Goal: Task Accomplishment & Management: Use online tool/utility

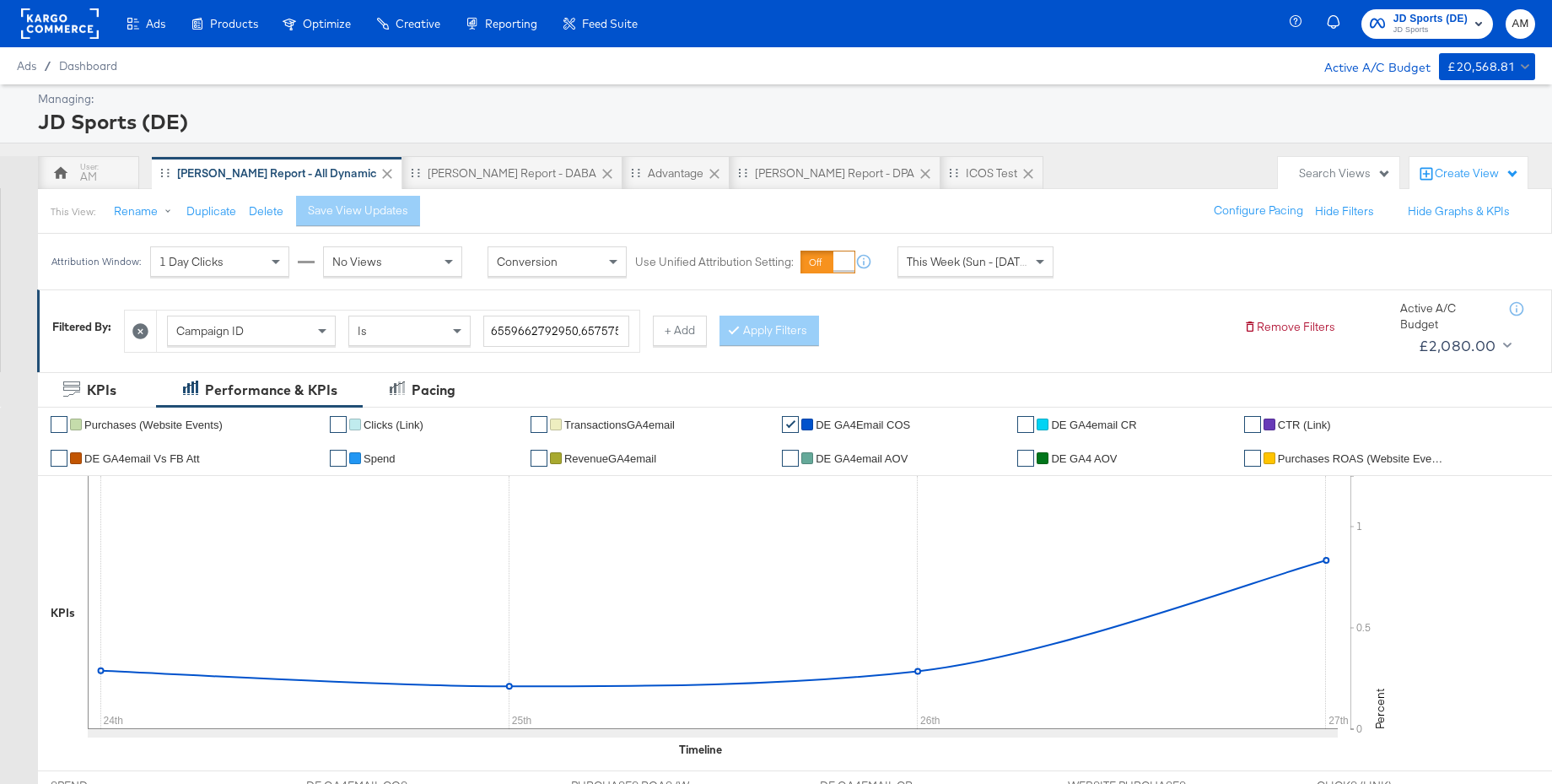
click at [1412, 22] on span "JD Sports (DE)" at bounding box center [1431, 18] width 74 height 17
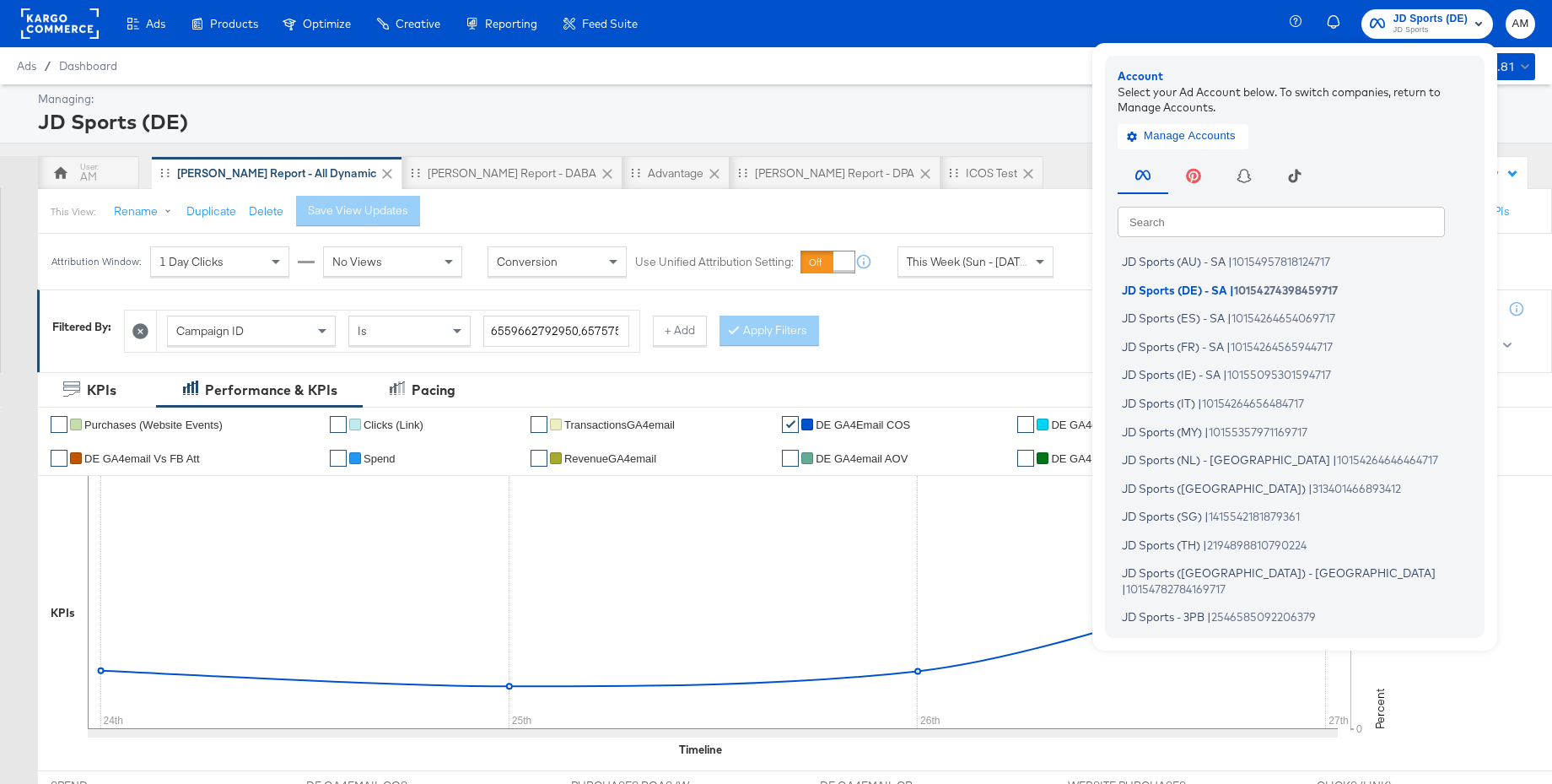
click at [1166, 218] on input "text" at bounding box center [1281, 220] width 327 height 30
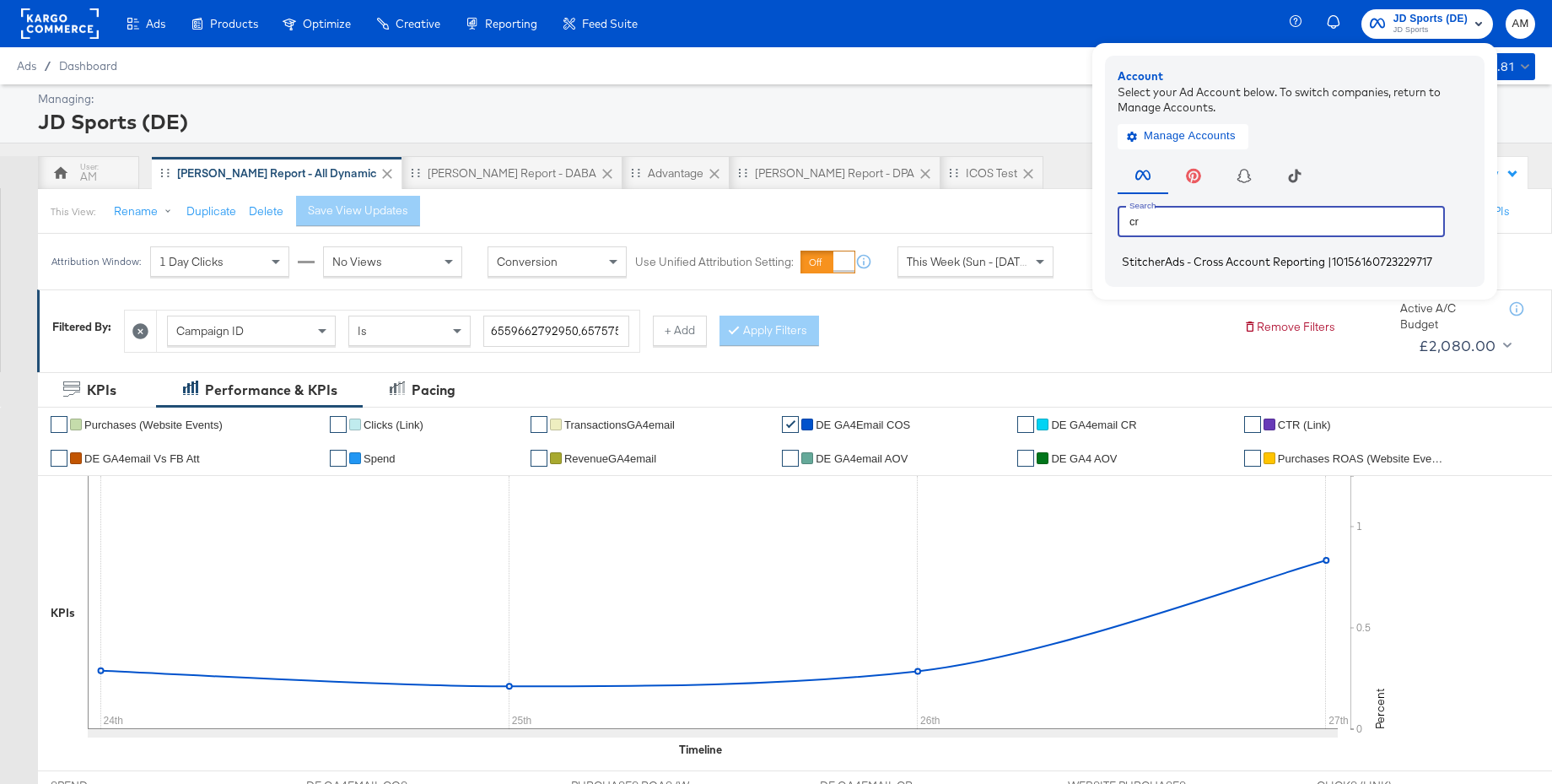
type input "cr"
click at [1184, 266] on span "StitcherAds - Cross Account Reporting" at bounding box center [1223, 262] width 203 height 14
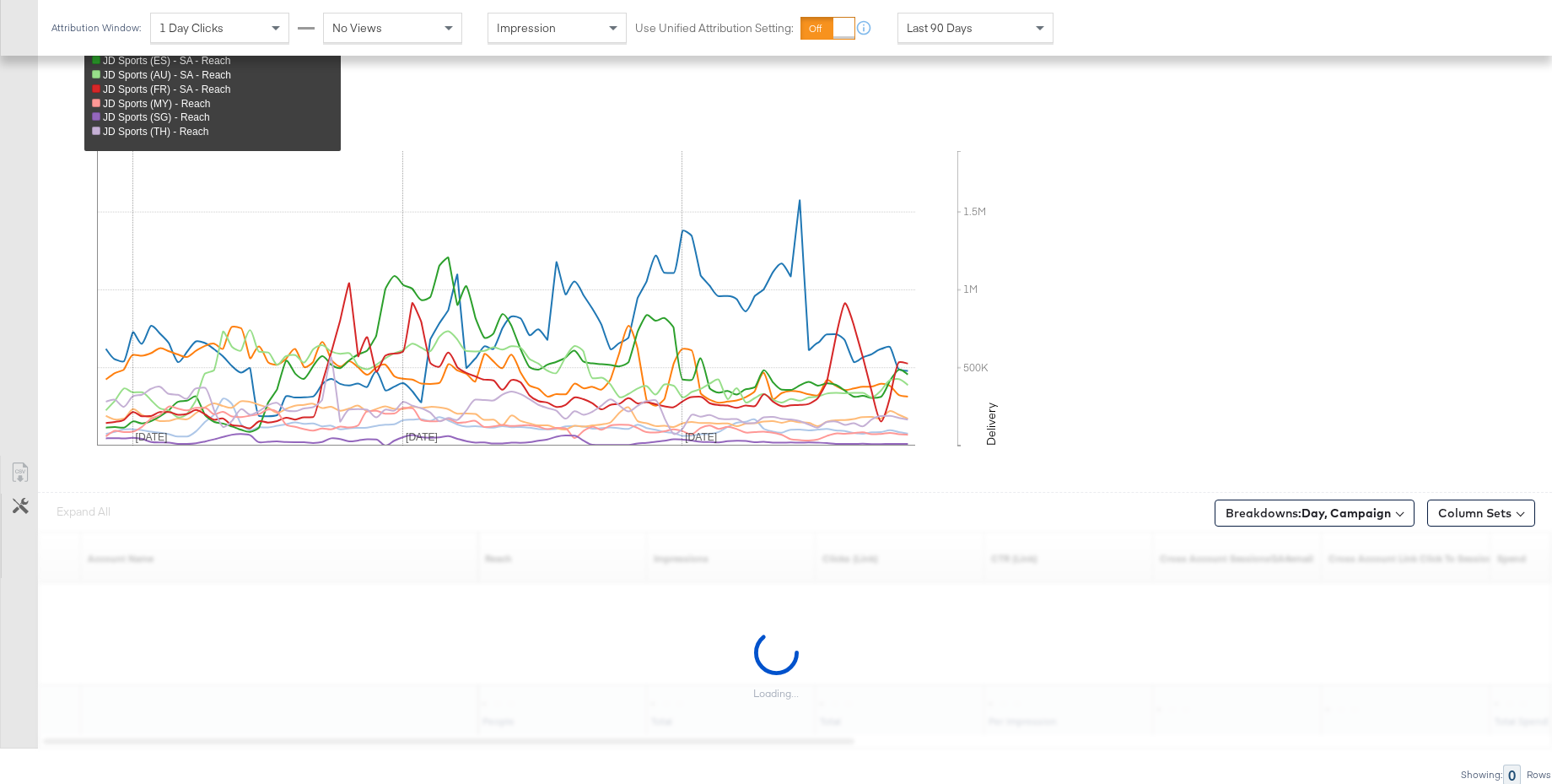
scroll to position [644, 0]
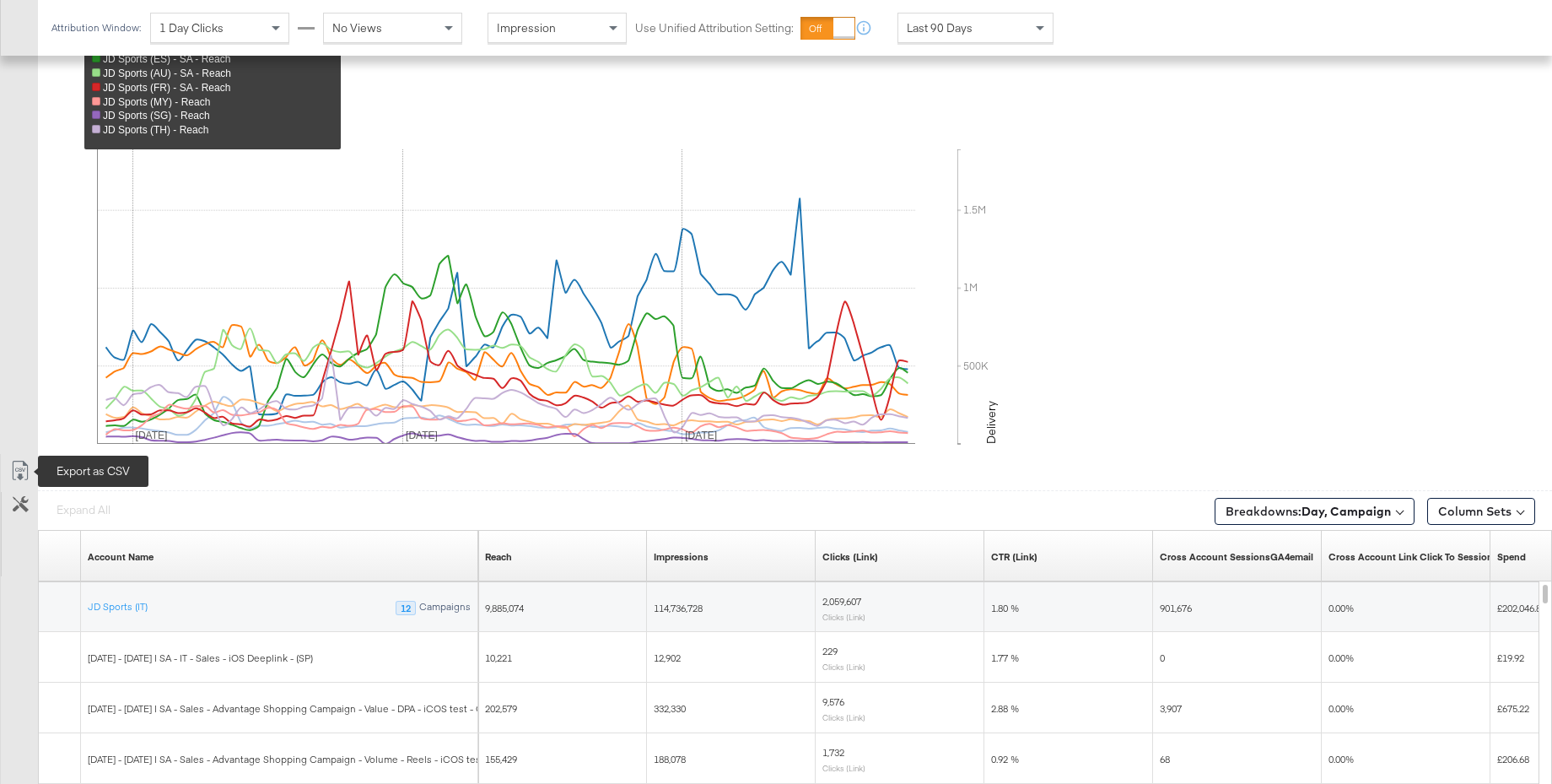
click at [22, 468] on icon at bounding box center [19, 471] width 20 height 20
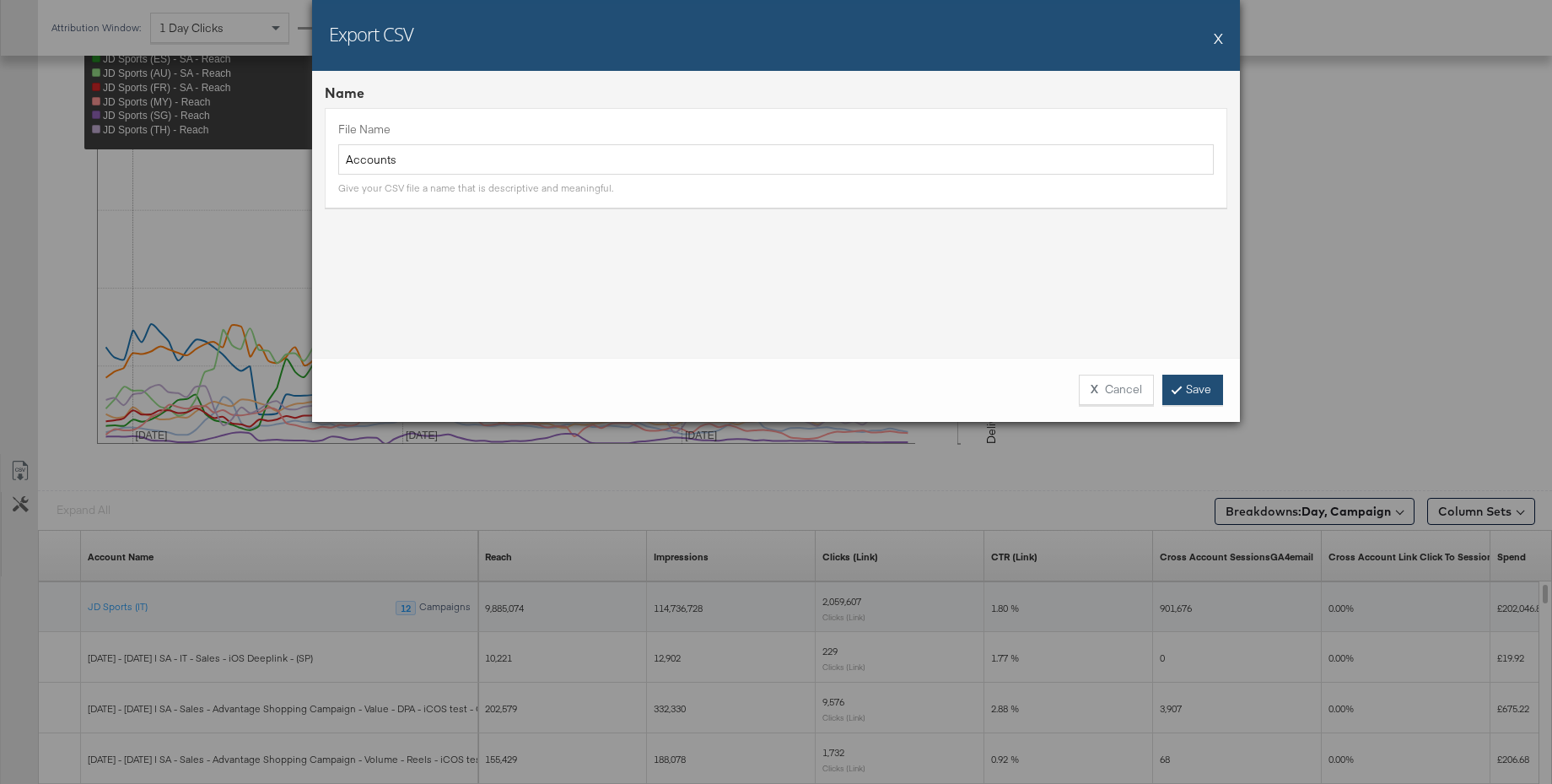
click at [1184, 390] on link "Save" at bounding box center [1193, 389] width 61 height 30
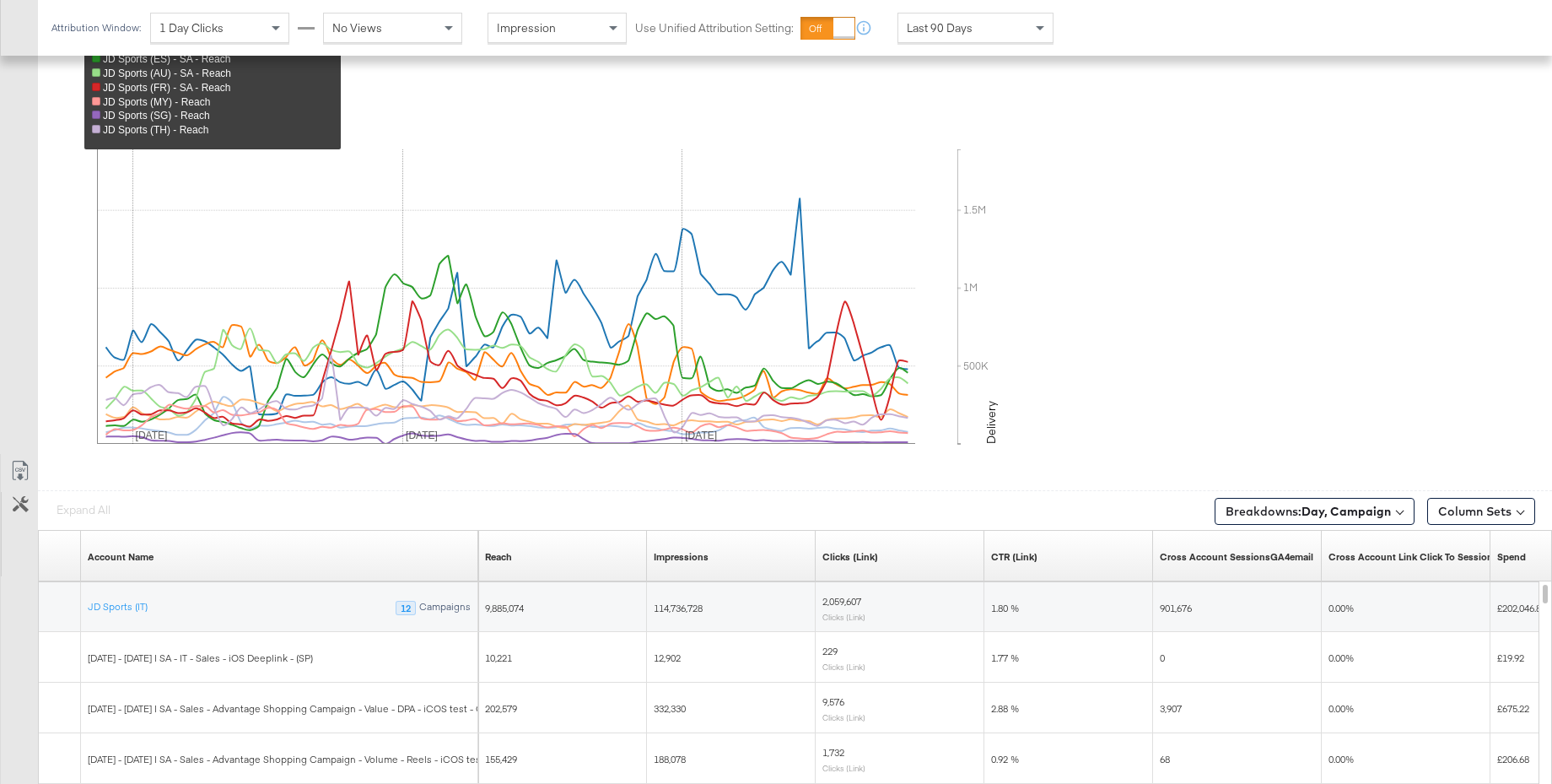
scroll to position [0, 0]
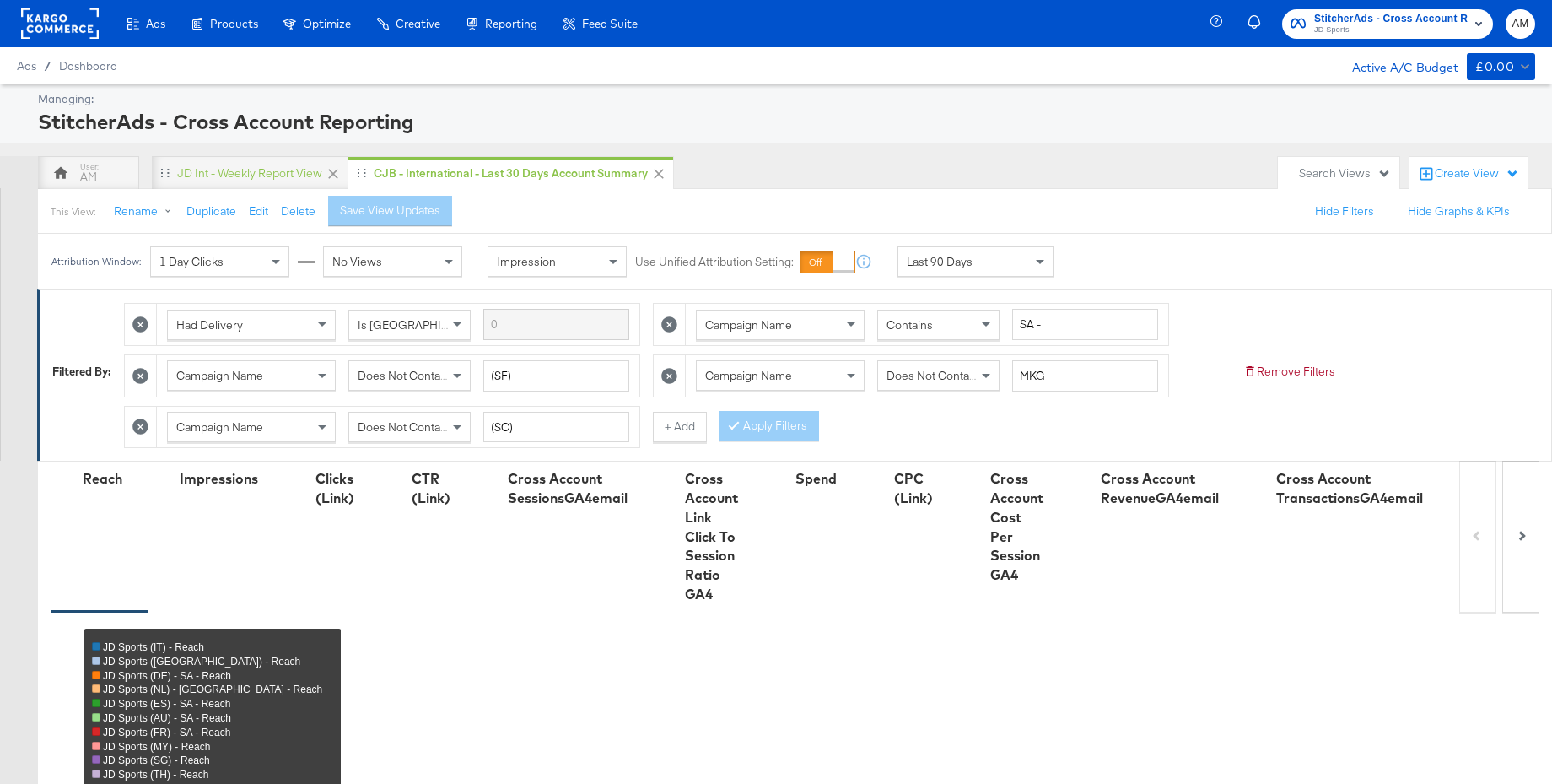
click at [1403, 21] on span "StitcherAds - Cross Account Reporting" at bounding box center [1391, 18] width 153 height 17
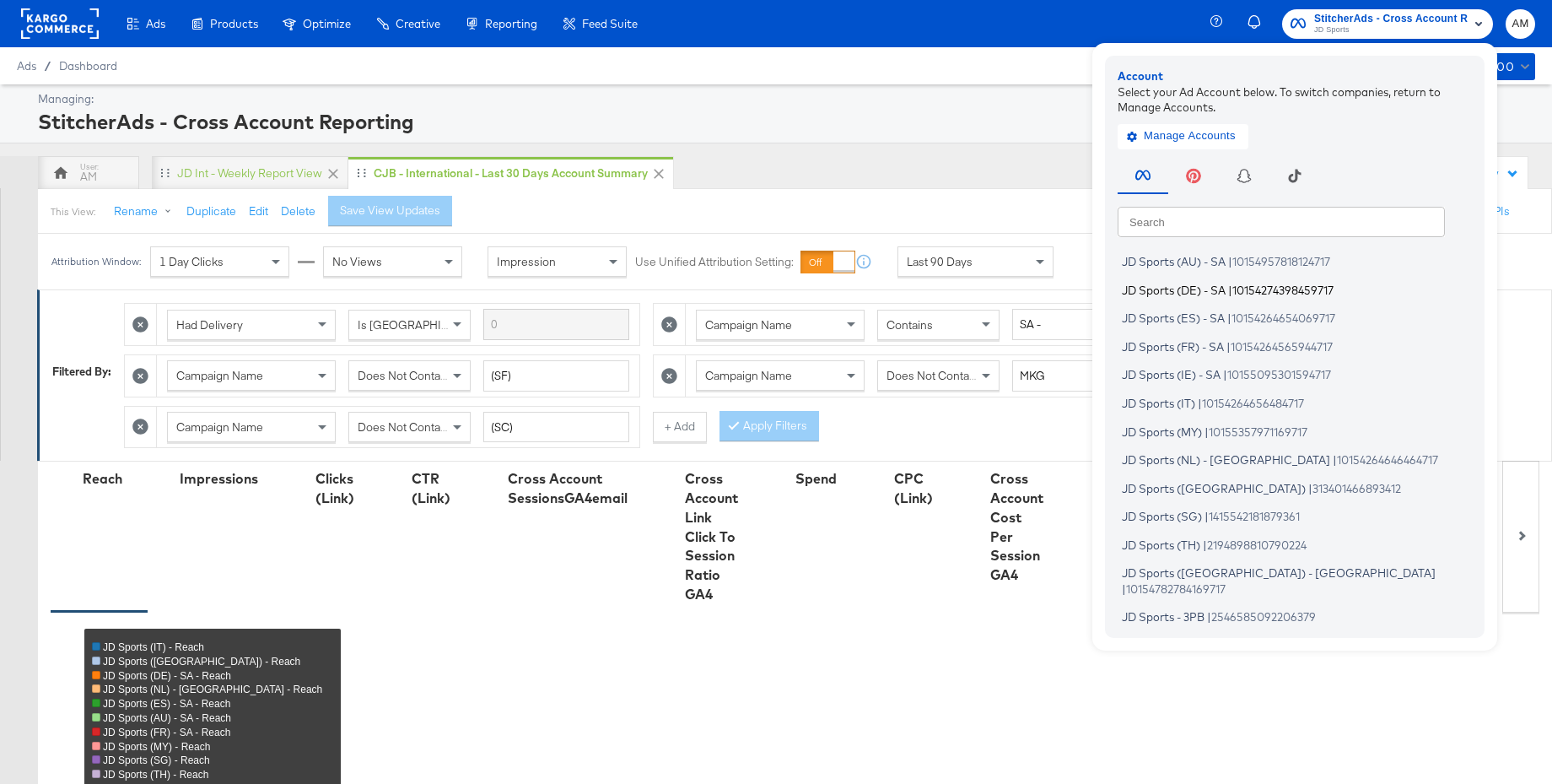
click at [1209, 287] on span "JD Sports (DE) - SA" at bounding box center [1173, 289] width 104 height 14
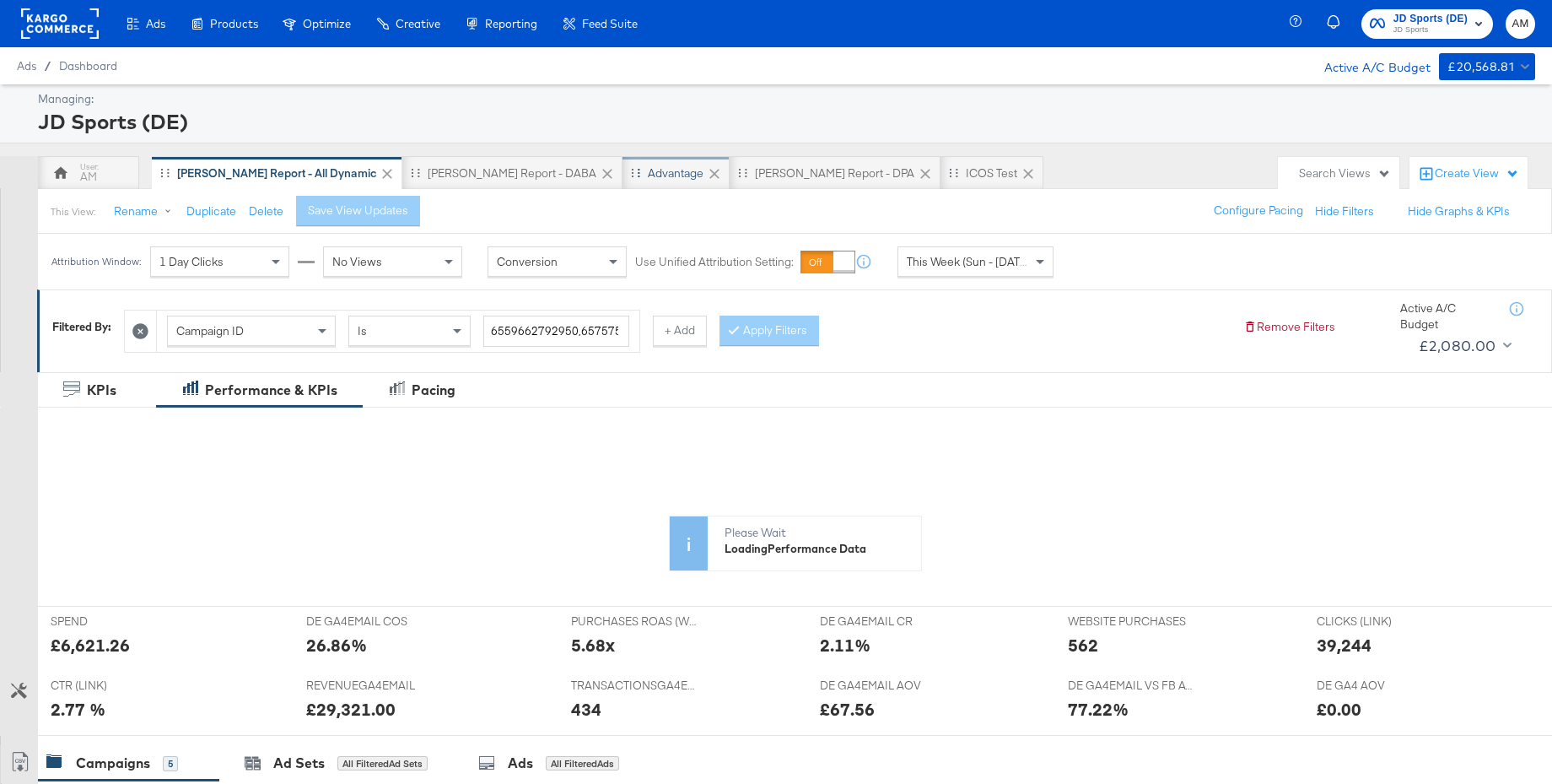
click at [648, 180] on div "Advantage" at bounding box center [676, 173] width 55 height 16
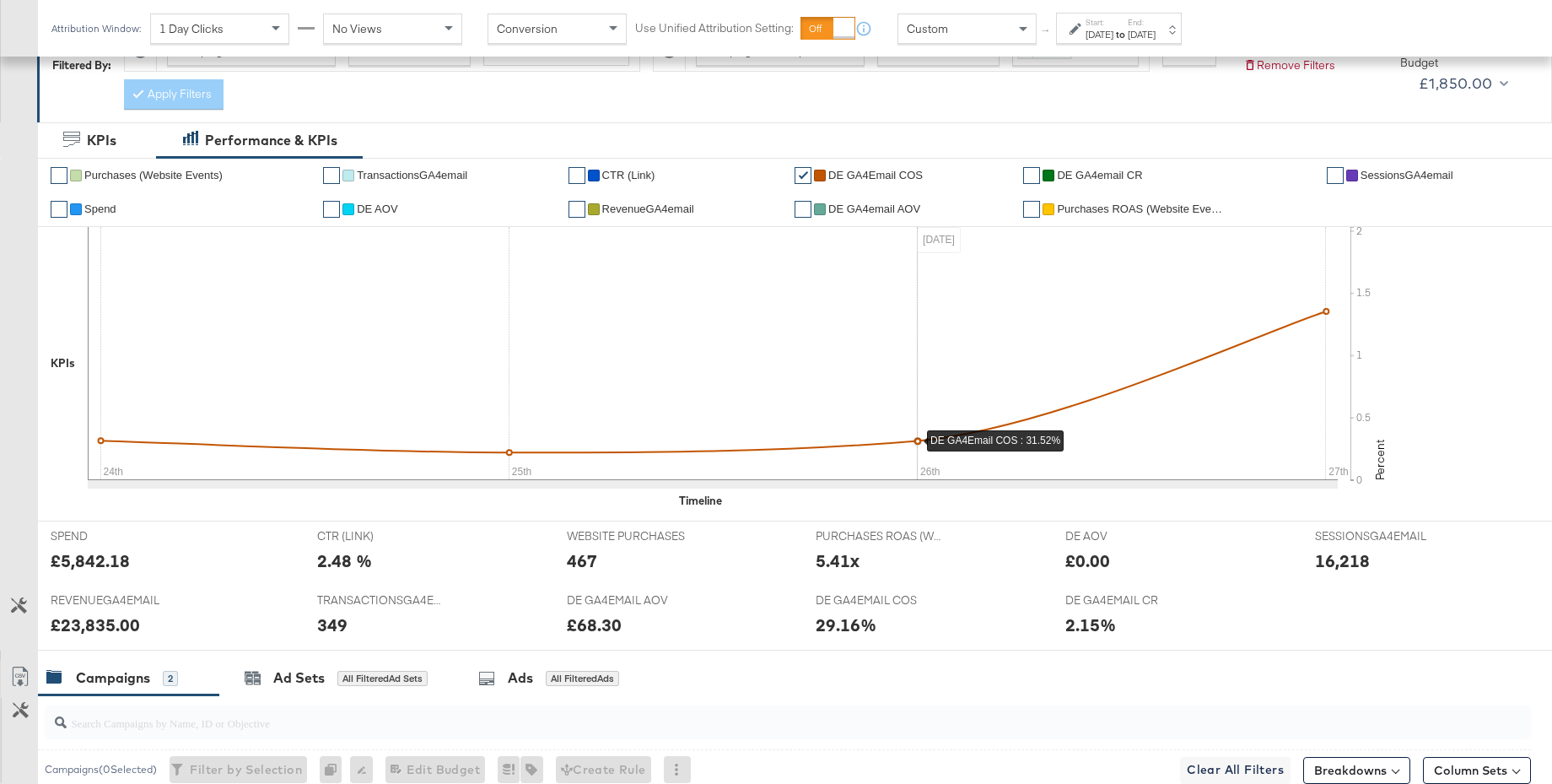
scroll to position [607, 0]
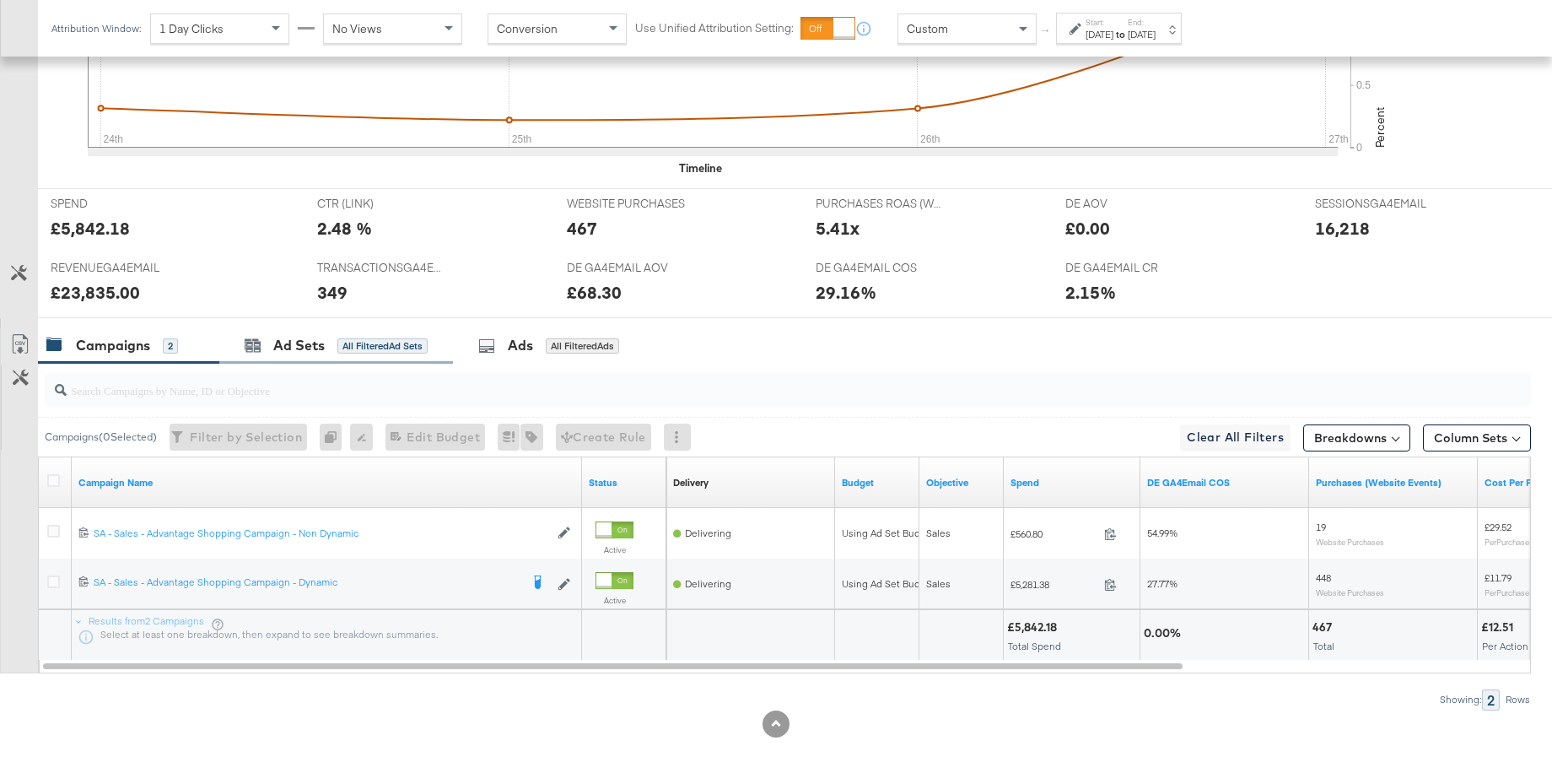
click at [312, 356] on div "Ad Sets All Filtered Ad Sets" at bounding box center [336, 344] width 234 height 36
